Goal: Register for event/course

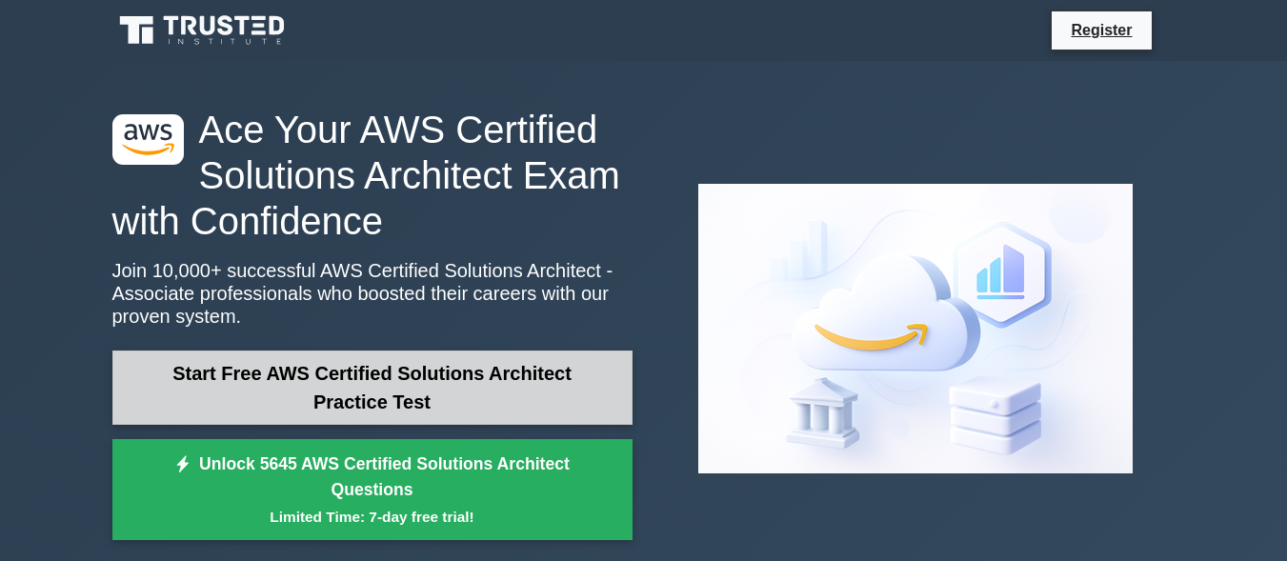
click at [421, 382] on link "Start Free AWS Certified Solutions Architect Practice Test" at bounding box center [372, 388] width 520 height 74
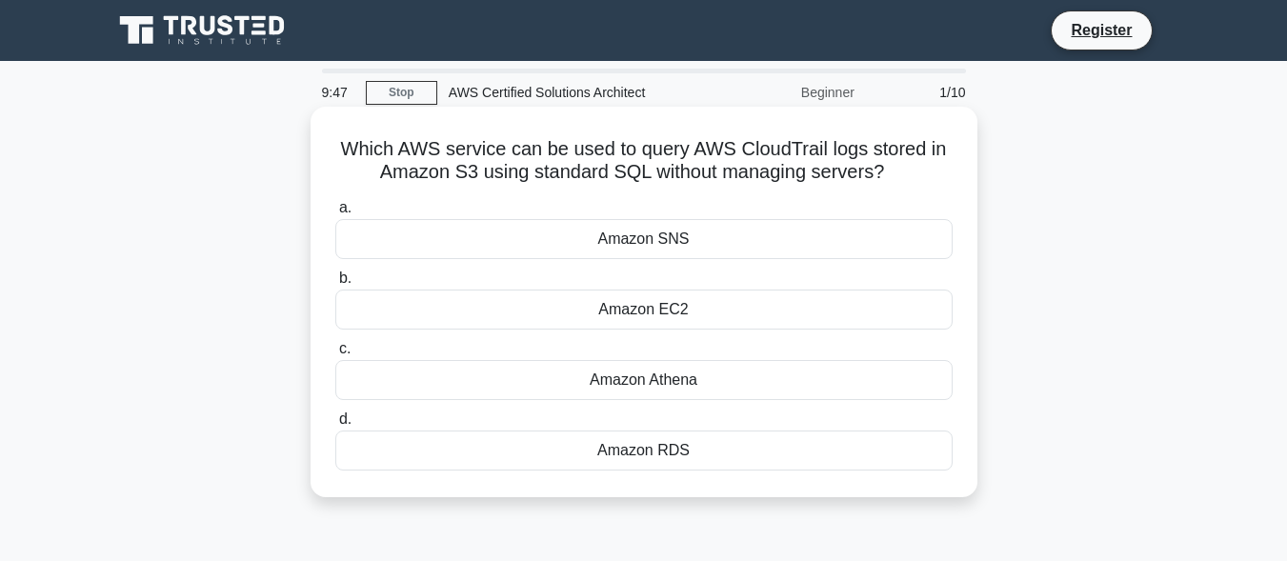
click at [642, 238] on div "Amazon SNS" at bounding box center [643, 239] width 617 height 40
click at [335, 214] on input "a. Amazon SNS" at bounding box center [335, 208] width 0 height 12
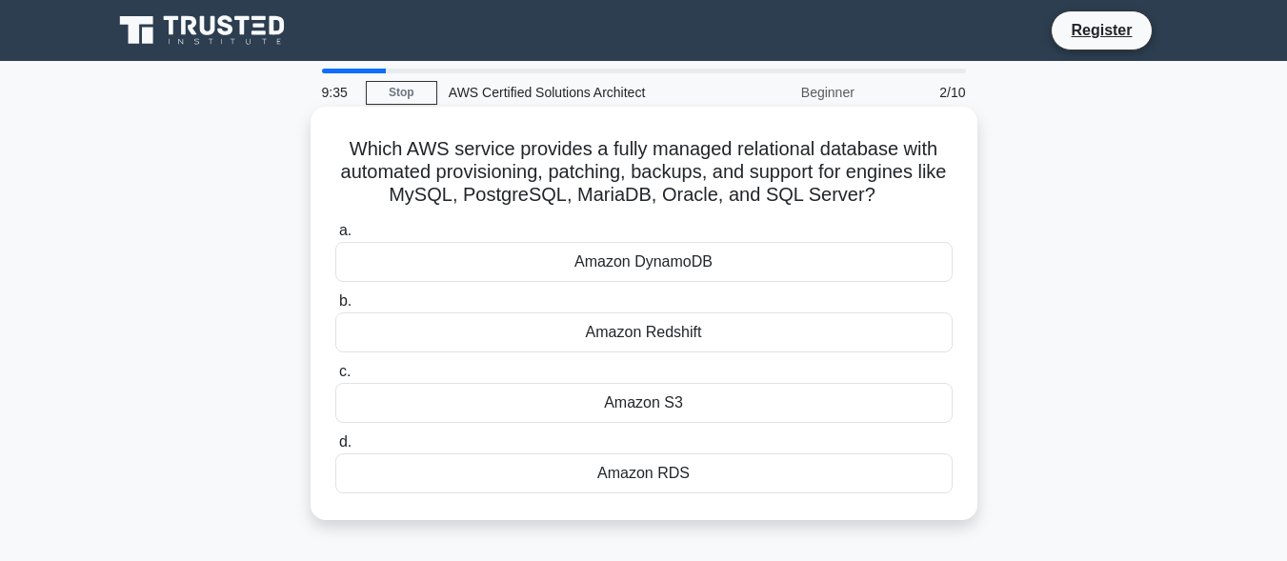
click at [601, 483] on div "Amazon RDS" at bounding box center [643, 473] width 617 height 40
click at [335, 449] on input "d. Amazon RDS" at bounding box center [335, 442] width 0 height 12
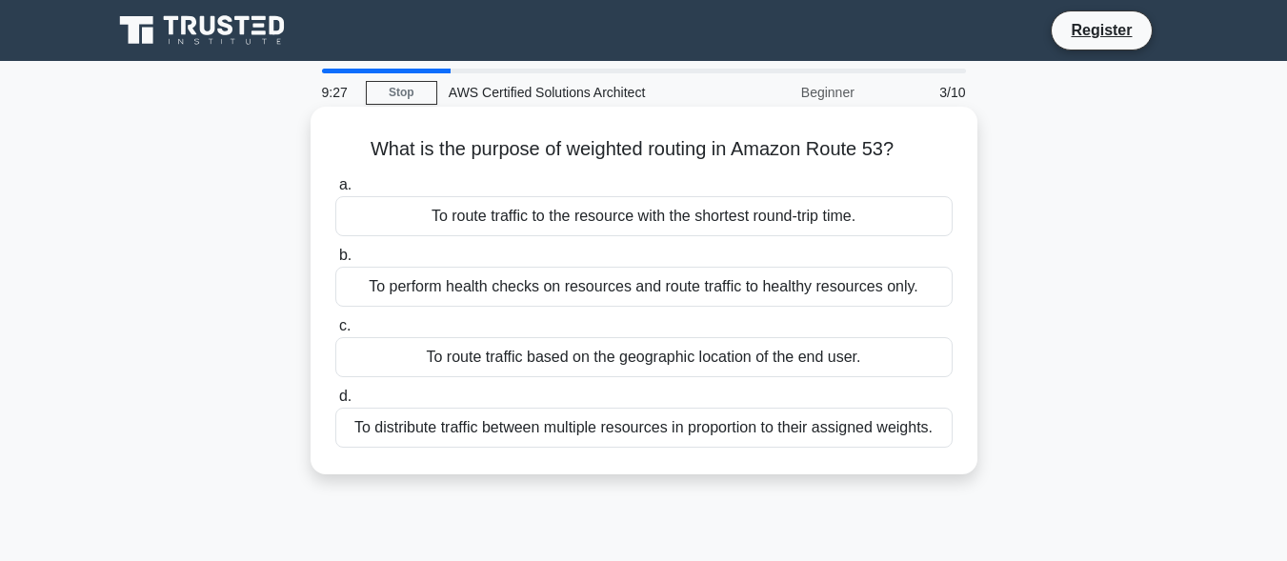
click at [493, 358] on div "To route traffic based on the geographic location of the end user." at bounding box center [643, 357] width 617 height 40
click at [335, 332] on input "c. To route traffic based on the geographic location of the end user." at bounding box center [335, 326] width 0 height 12
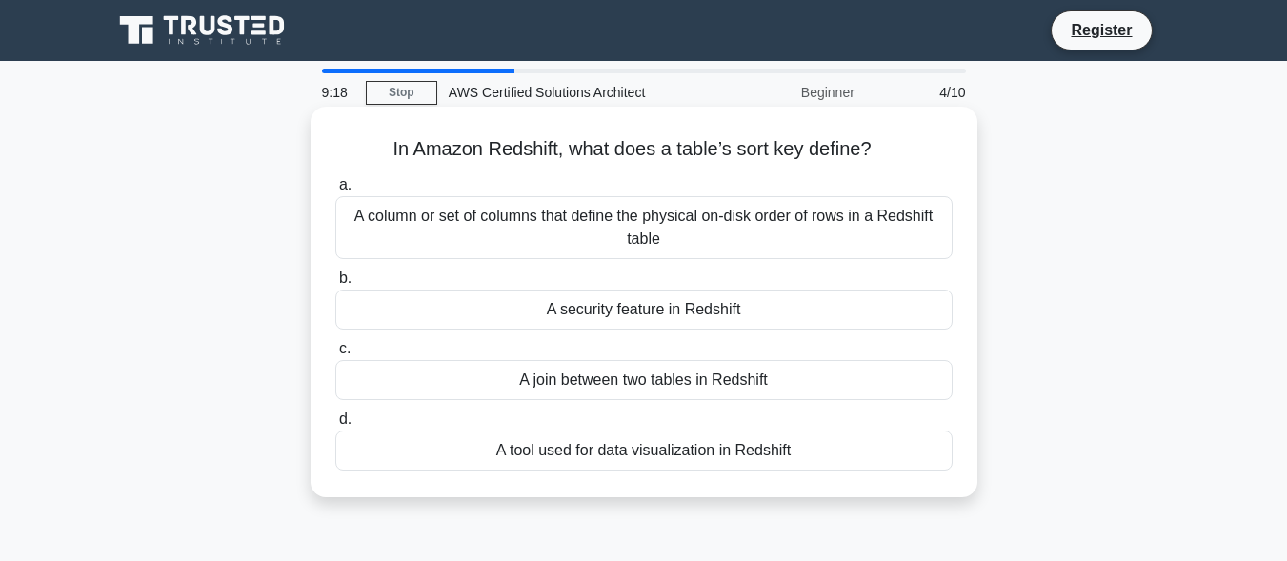
click at [485, 320] on div "A security feature in Redshift" at bounding box center [643, 310] width 617 height 40
click at [335, 285] on input "b. A security feature in Redshift" at bounding box center [335, 278] width 0 height 12
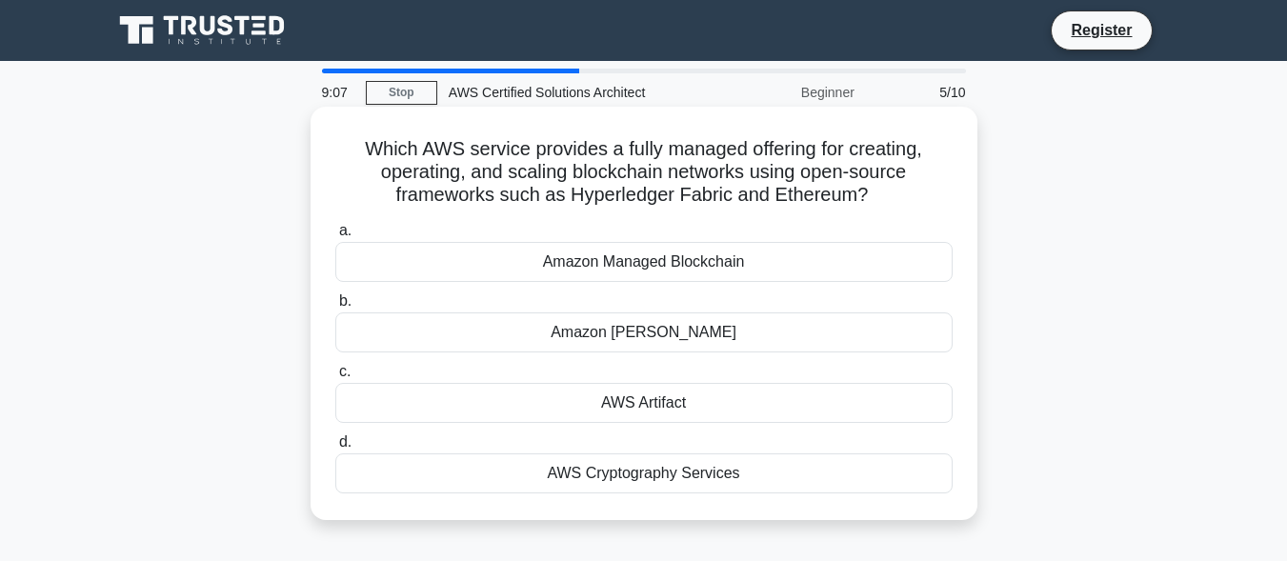
click at [562, 263] on div "Amazon Managed Blockchain" at bounding box center [643, 262] width 617 height 40
click at [335, 237] on input "a. Amazon Managed Blockchain" at bounding box center [335, 231] width 0 height 12
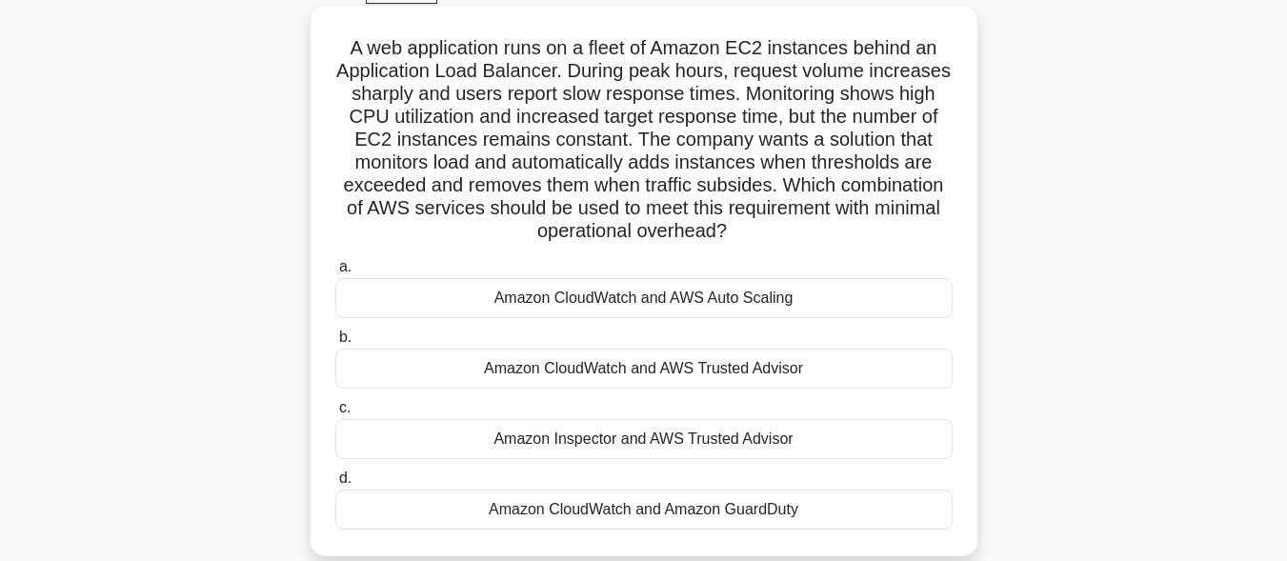
scroll to position [104, 0]
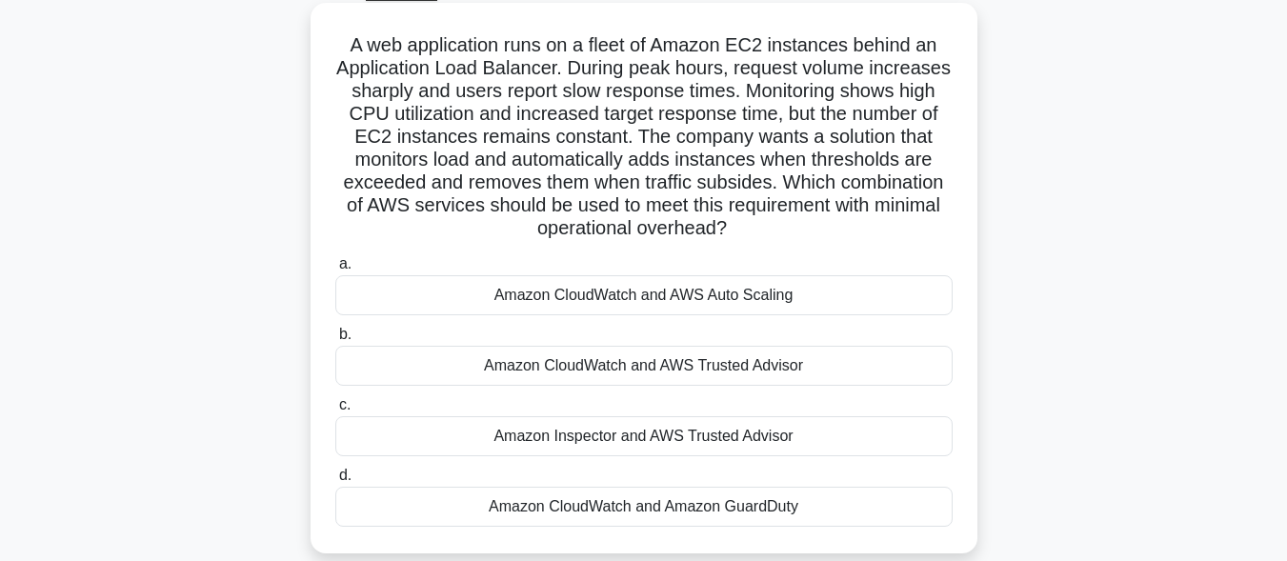
click at [593, 365] on div "Amazon CloudWatch and AWS Trusted Advisor" at bounding box center [643, 366] width 617 height 40
click at [335, 341] on input "b. Amazon CloudWatch and AWS Trusted Advisor" at bounding box center [335, 335] width 0 height 12
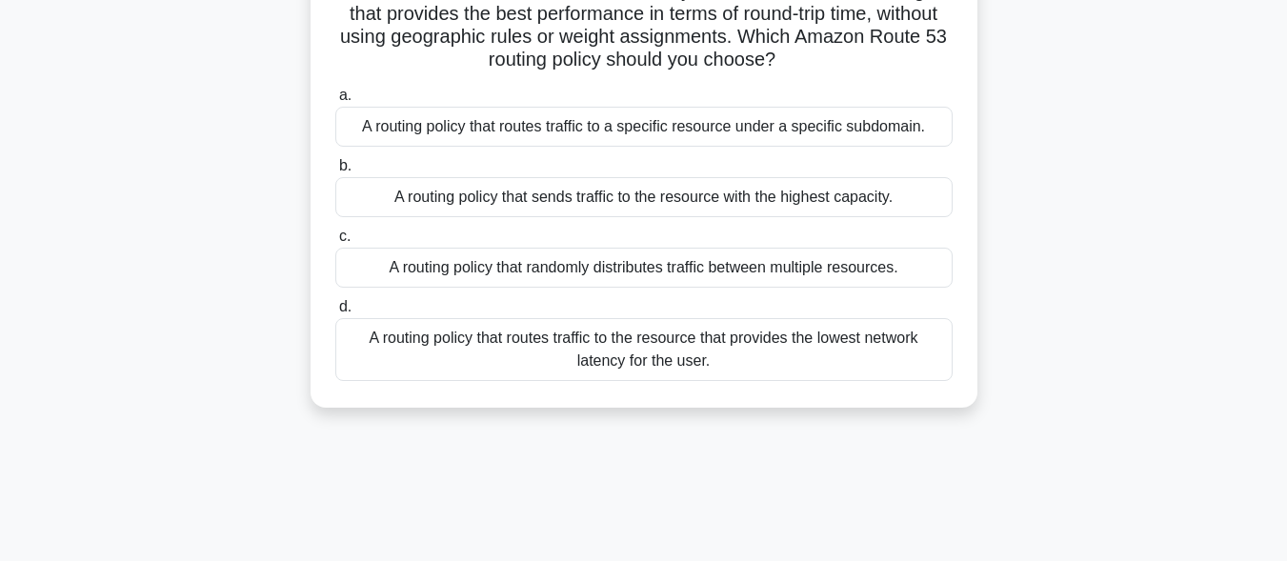
scroll to position [183, 0]
click at [630, 279] on div "A routing policy that randomly distributes traffic between multiple resources." at bounding box center [643, 266] width 617 height 40
click at [335, 241] on input "c. A routing policy that randomly distributes traffic between multiple resource…" at bounding box center [335, 235] width 0 height 12
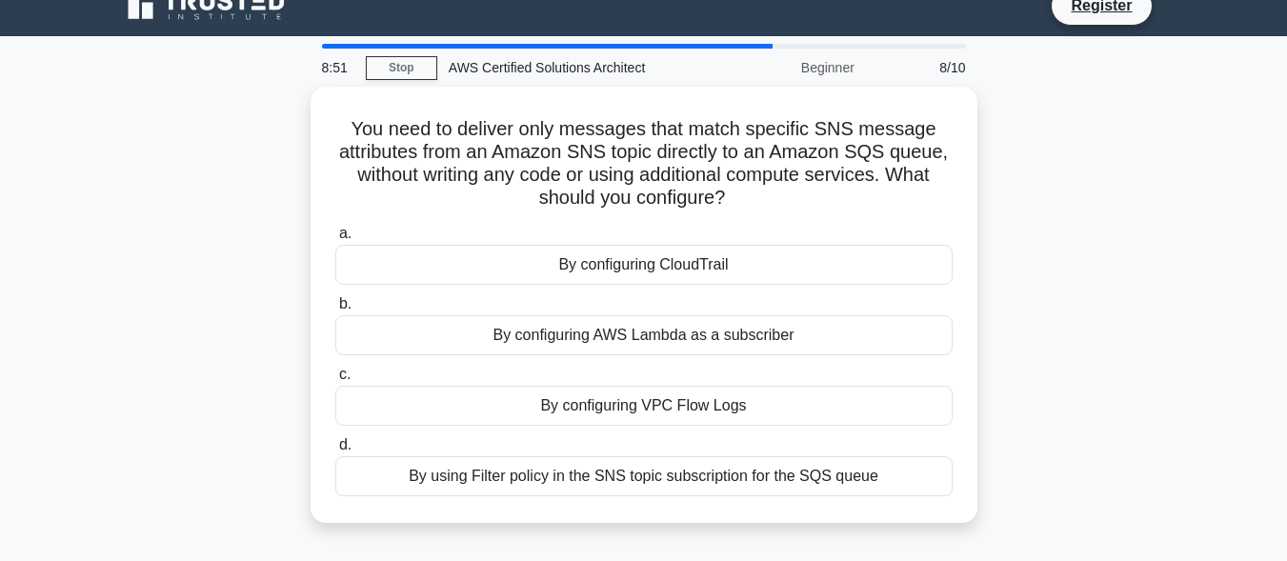
scroll to position [0, 0]
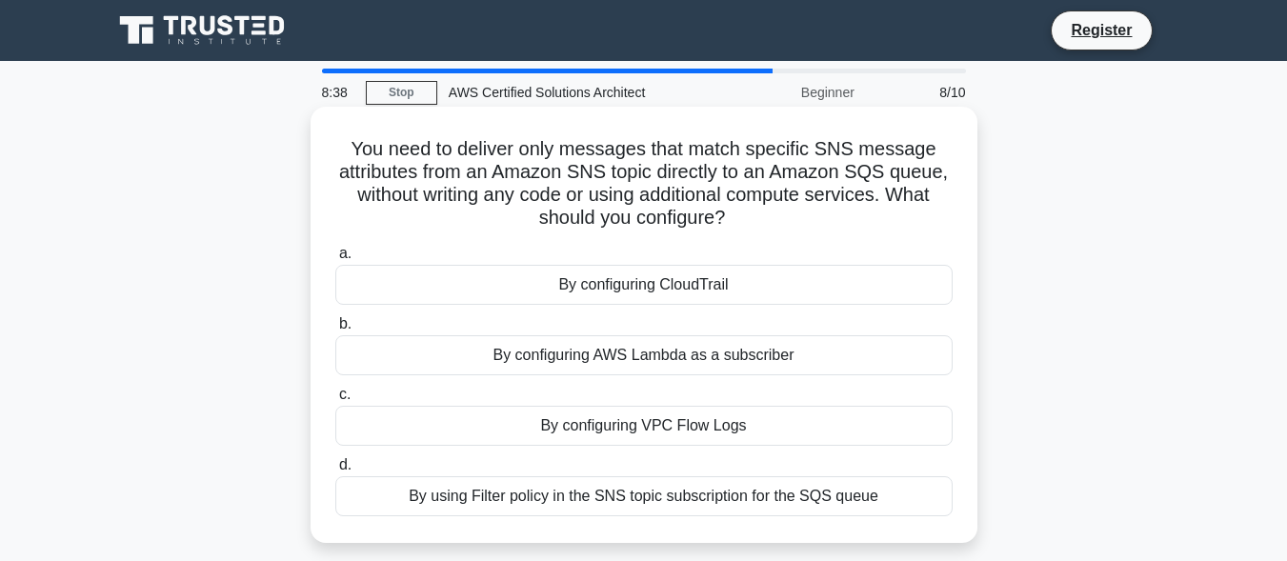
click at [621, 360] on div "By configuring AWS Lambda as a subscriber" at bounding box center [643, 355] width 617 height 40
click at [335, 331] on input "b. By configuring AWS Lambda as a subscriber" at bounding box center [335, 324] width 0 height 12
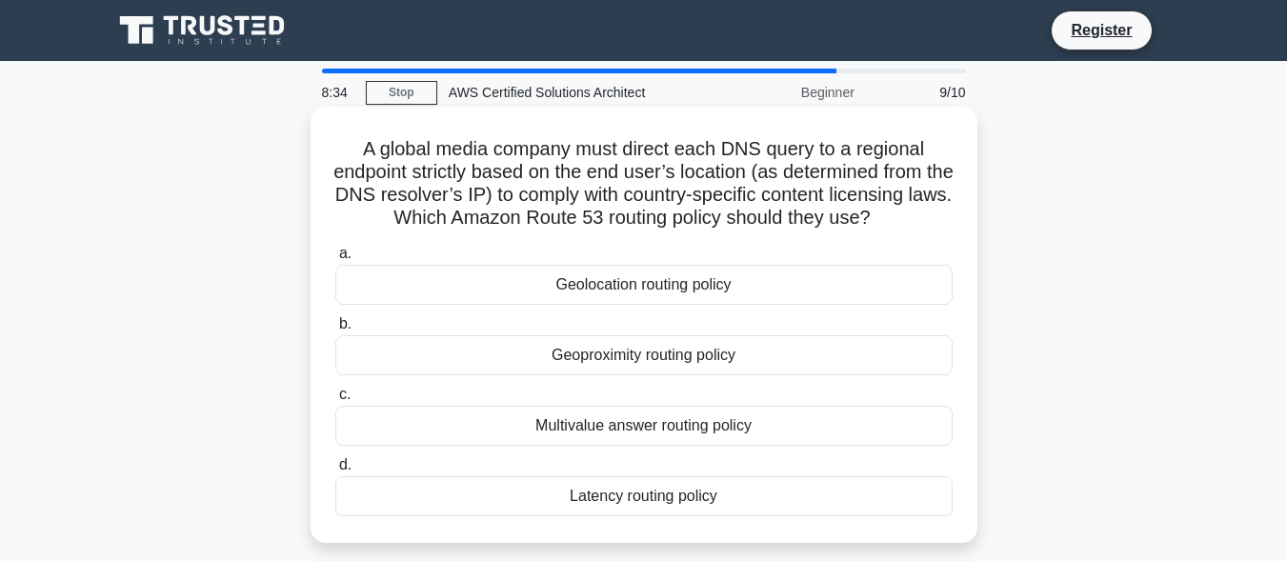
click at [611, 431] on div "Multivalue answer routing policy" at bounding box center [643, 426] width 617 height 40
click at [335, 401] on input "c. Multivalue answer routing policy" at bounding box center [335, 395] width 0 height 12
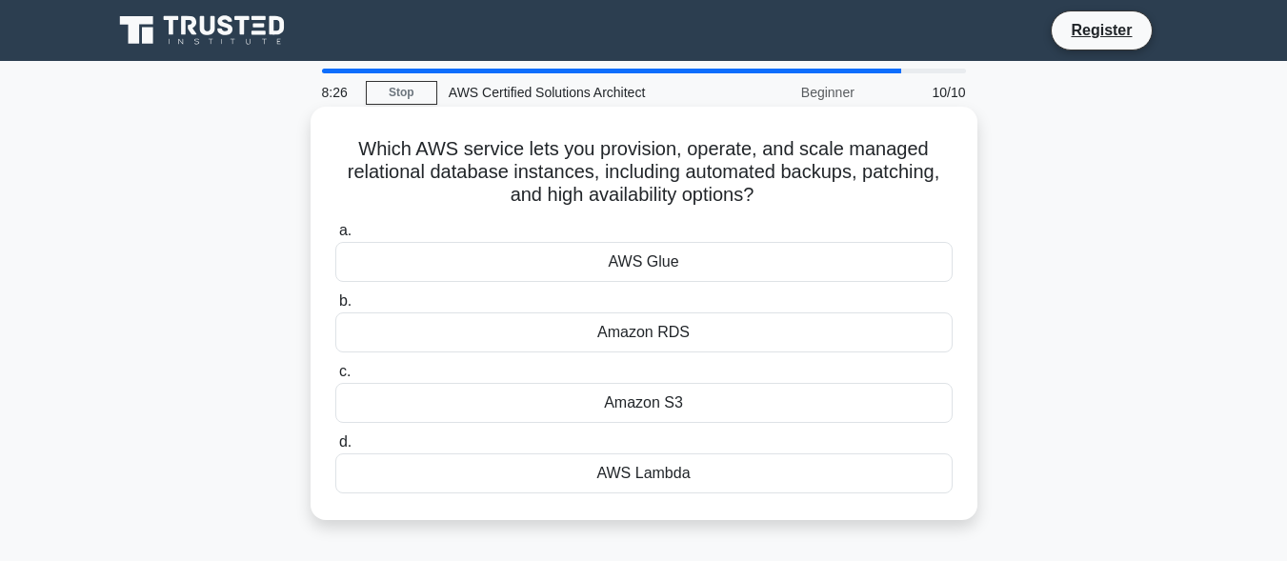
click at [620, 484] on div "AWS Lambda" at bounding box center [643, 473] width 617 height 40
click at [335, 449] on input "d. AWS Lambda" at bounding box center [335, 442] width 0 height 12
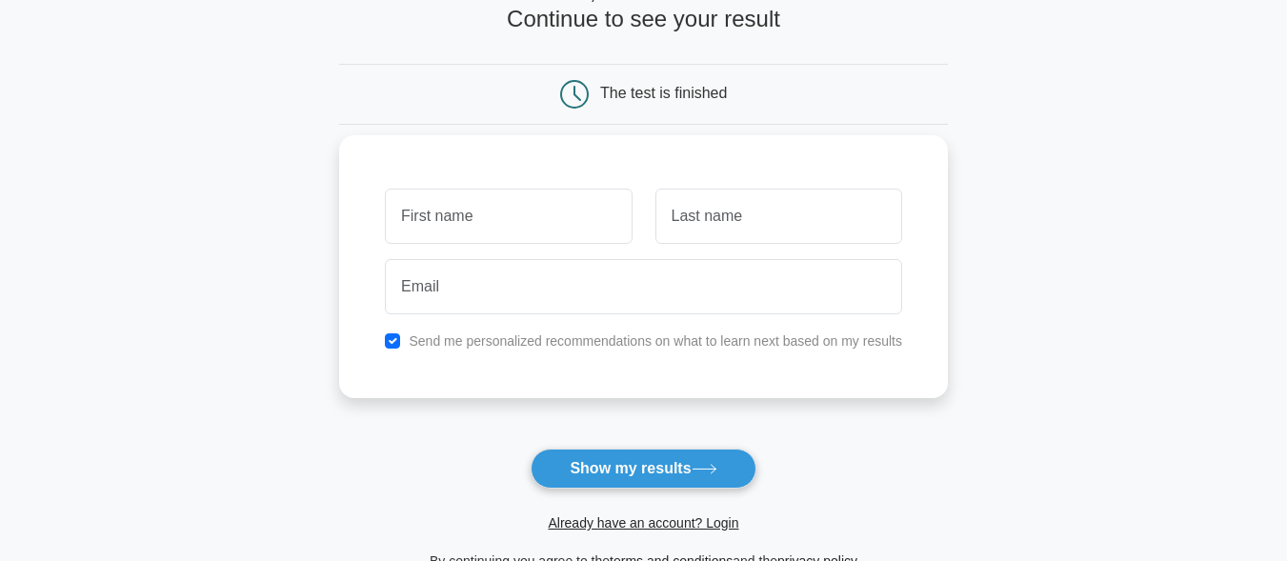
drag, startPoint x: 0, startPoint y: 0, endPoint x: 563, endPoint y: 207, distance: 599.7
click at [563, 207] on input "text" at bounding box center [508, 216] width 247 height 55
type input "moureya"
click at [689, 206] on input "text" at bounding box center [778, 216] width 247 height 55
type input "p"
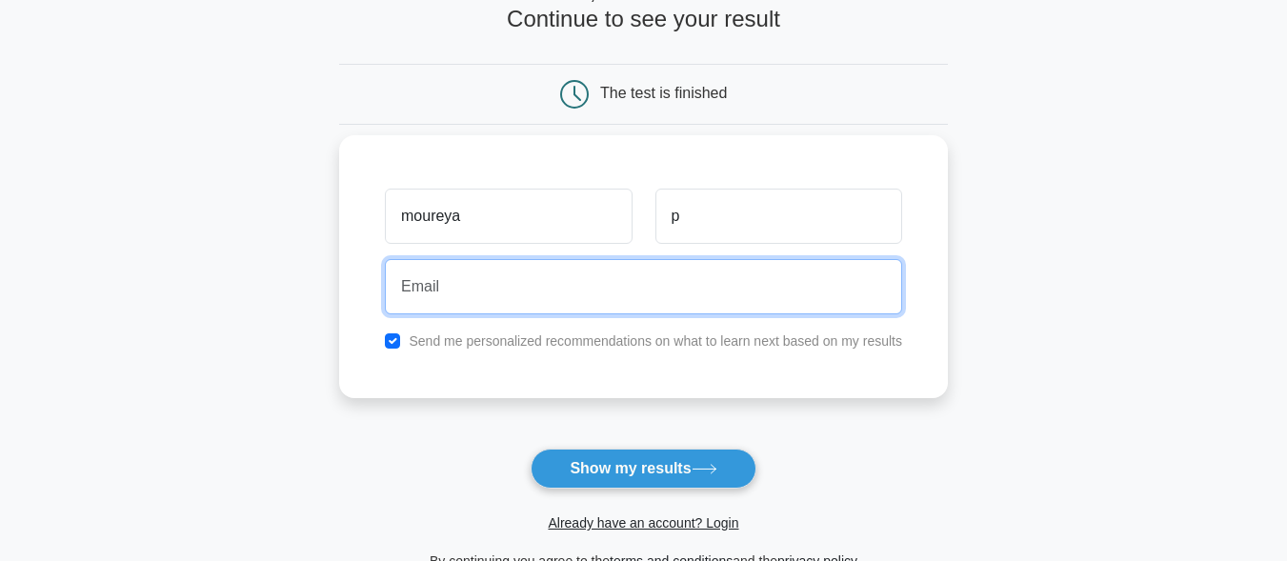
click at [654, 296] on input "email" at bounding box center [643, 286] width 517 height 55
type input "[EMAIL_ADDRESS][DOMAIN_NAME]"
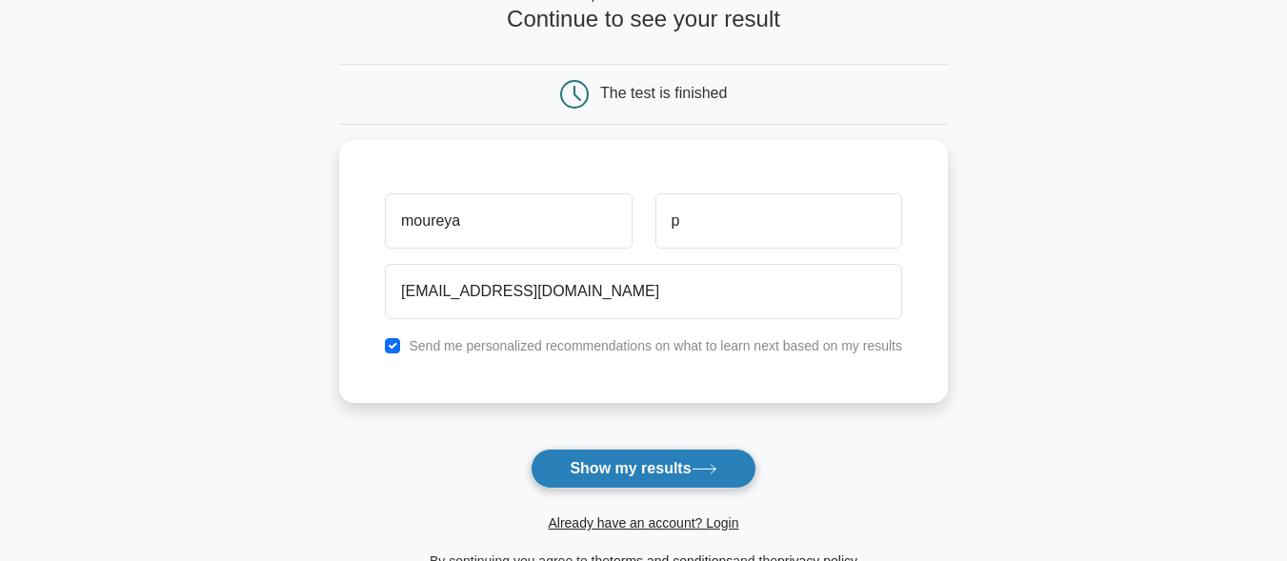
click at [642, 472] on button "Show my results" at bounding box center [643, 469] width 225 height 40
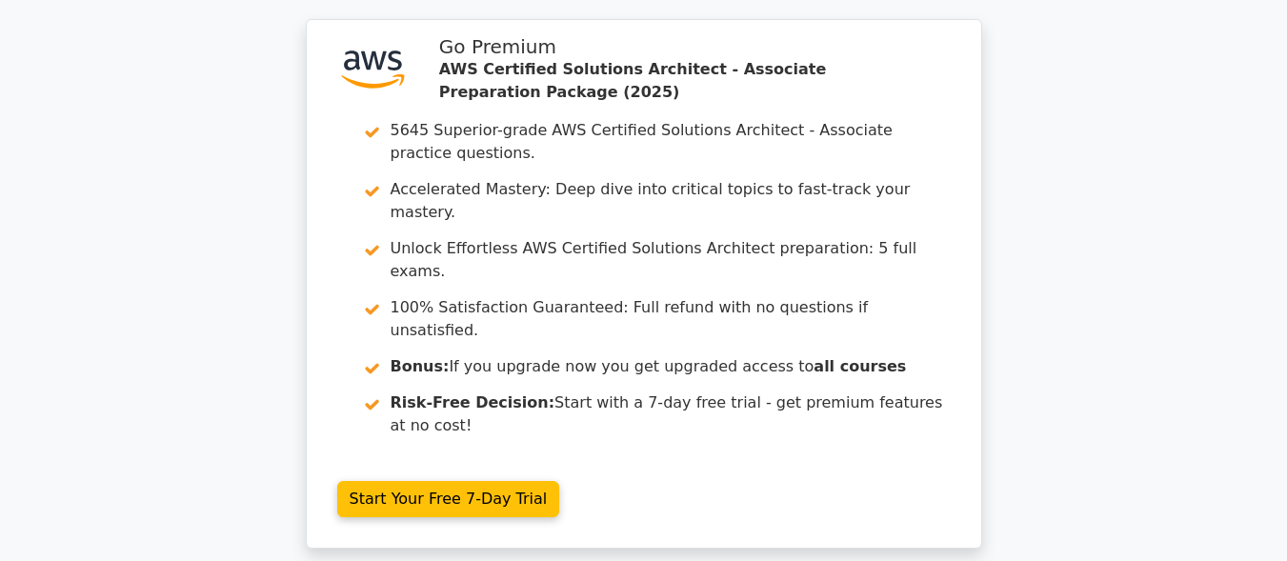
scroll to position [2944, 0]
